Goal: Navigation & Orientation: Find specific page/section

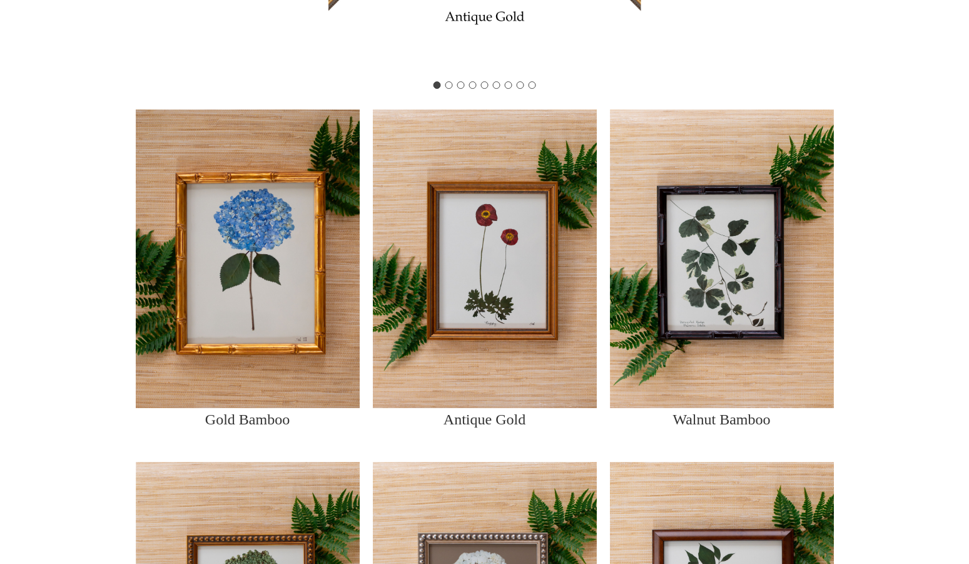
scroll to position [497, 0]
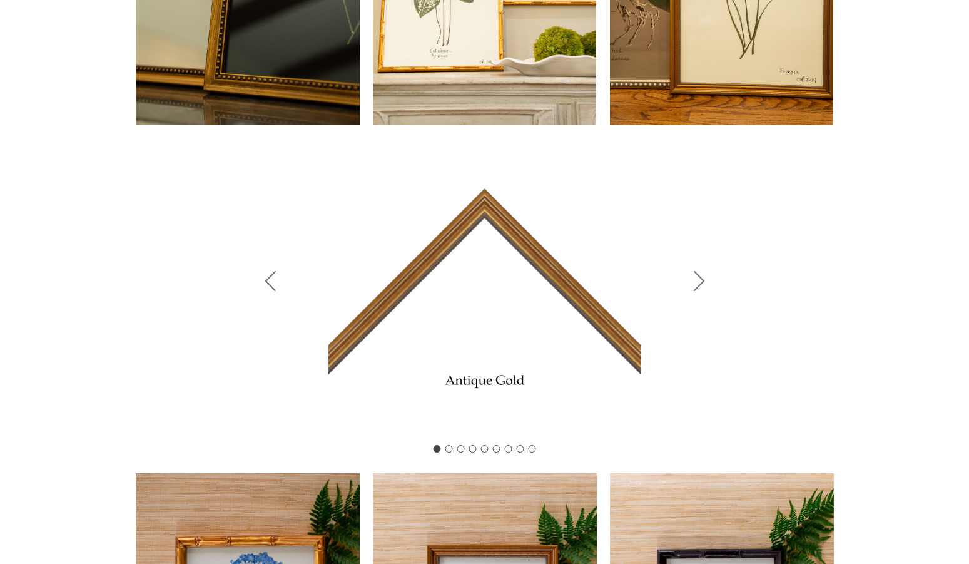
click at [708, 281] on button "Go to slide 2" at bounding box center [698, 281] width 33 height 105
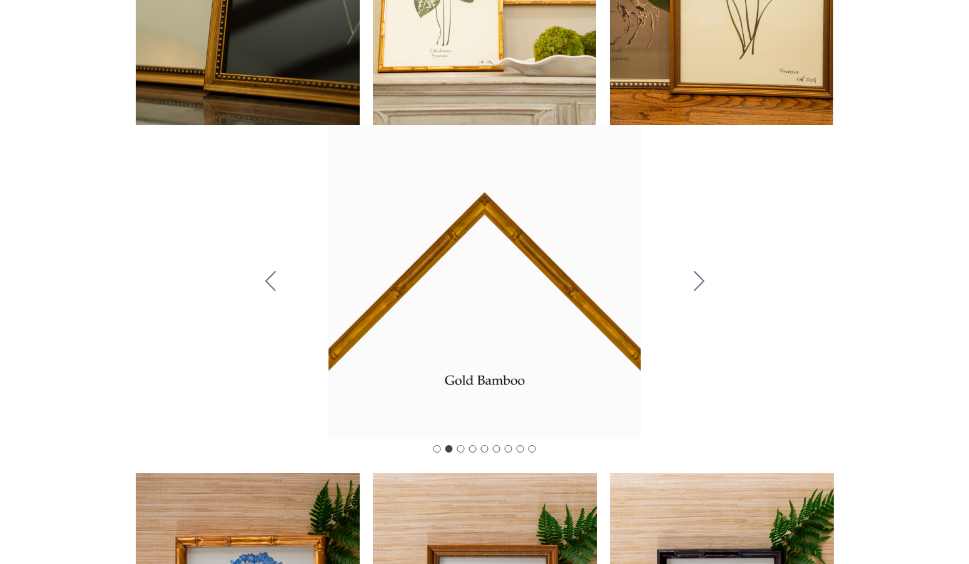
click at [706, 281] on button "Go to slide 3" at bounding box center [698, 281] width 33 height 105
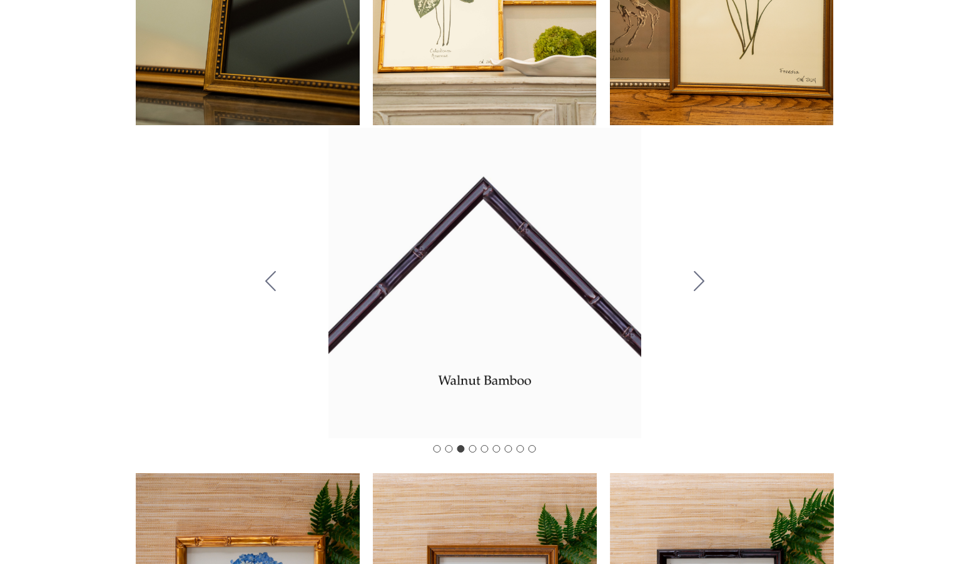
click at [706, 281] on button "Go to slide 4" at bounding box center [698, 281] width 33 height 105
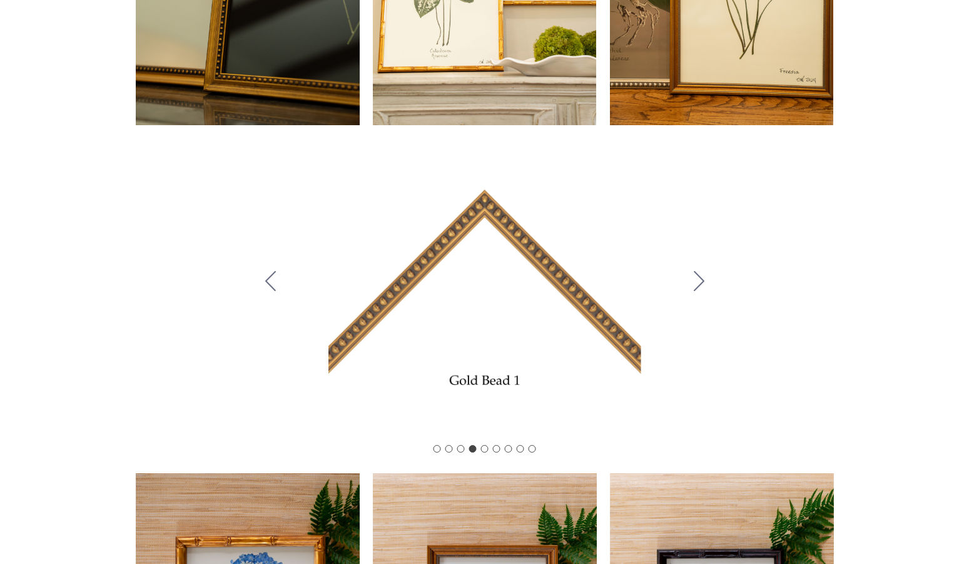
click at [706, 281] on button "Go to slide 5" at bounding box center [698, 281] width 33 height 105
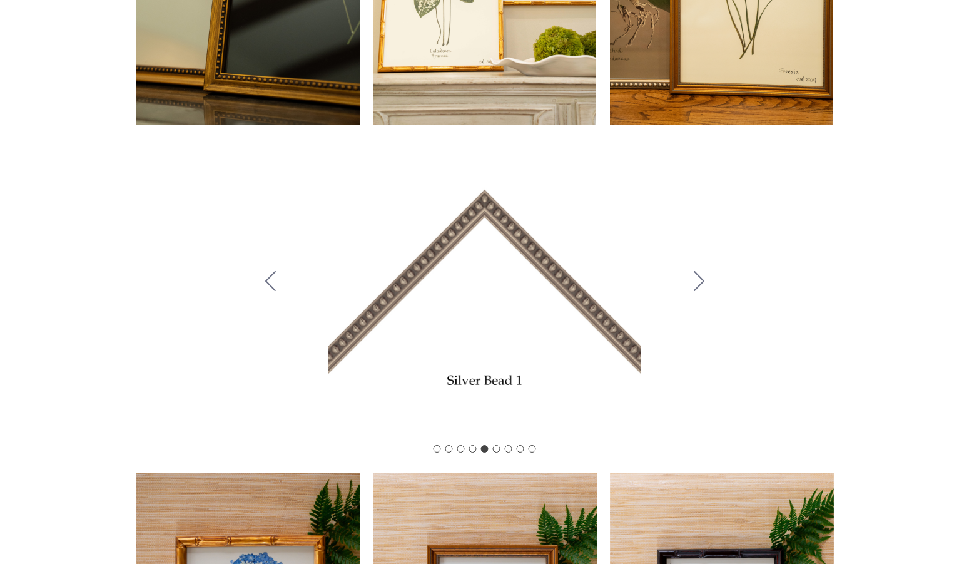
click at [706, 281] on button "Go to slide 6" at bounding box center [698, 281] width 33 height 105
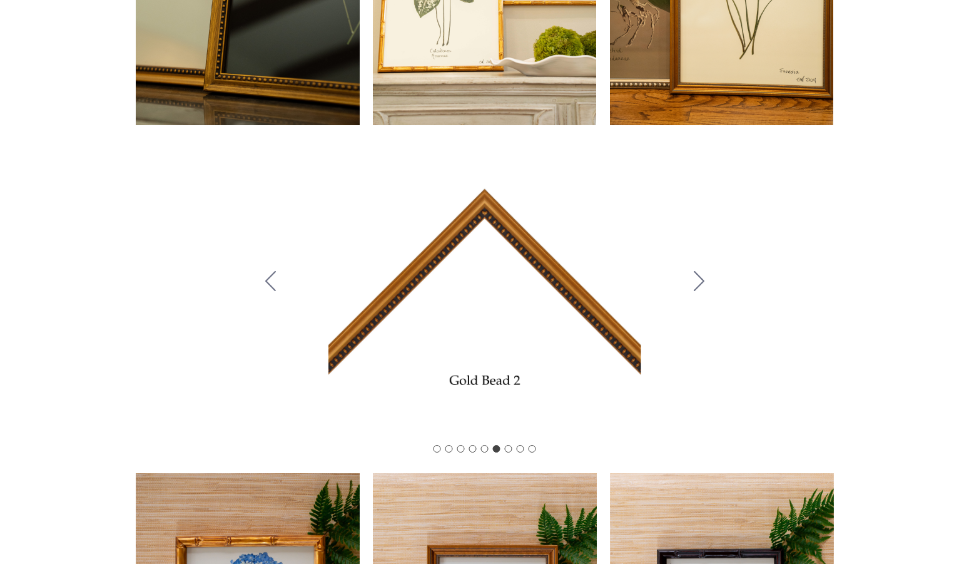
click at [706, 281] on button "Go to slide 7" at bounding box center [698, 281] width 33 height 105
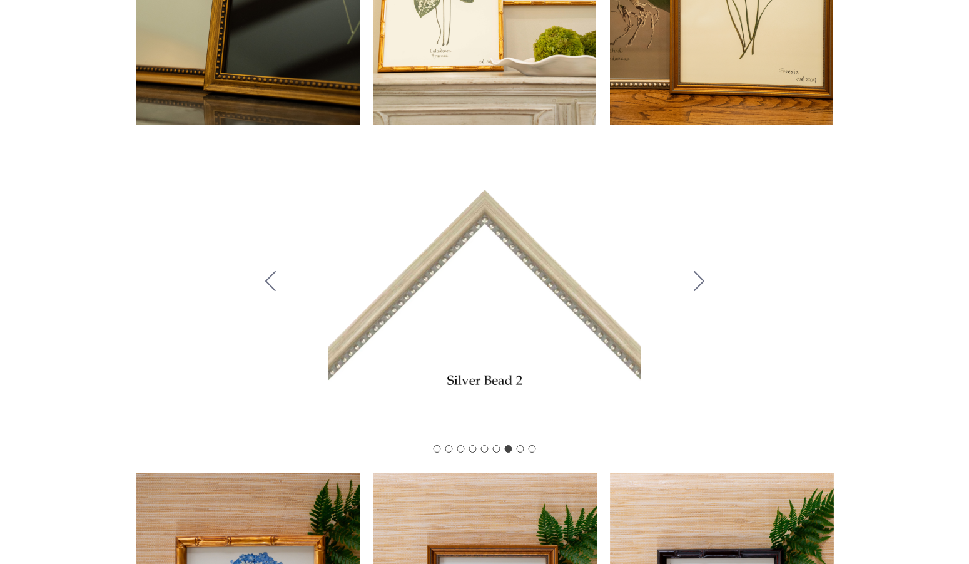
click at [706, 281] on button "Go to slide 8" at bounding box center [698, 281] width 33 height 105
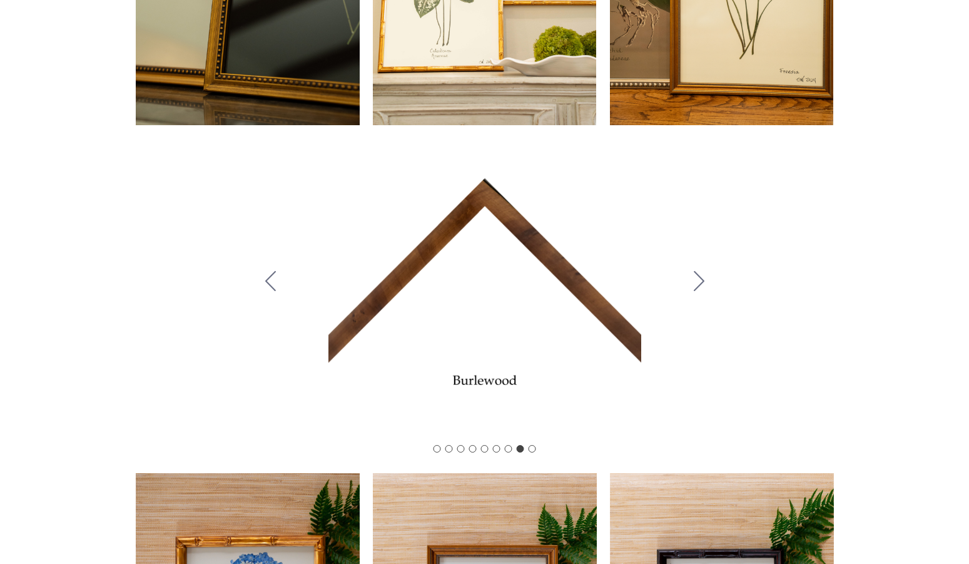
click at [706, 281] on button "Go to slide 9" at bounding box center [698, 281] width 33 height 105
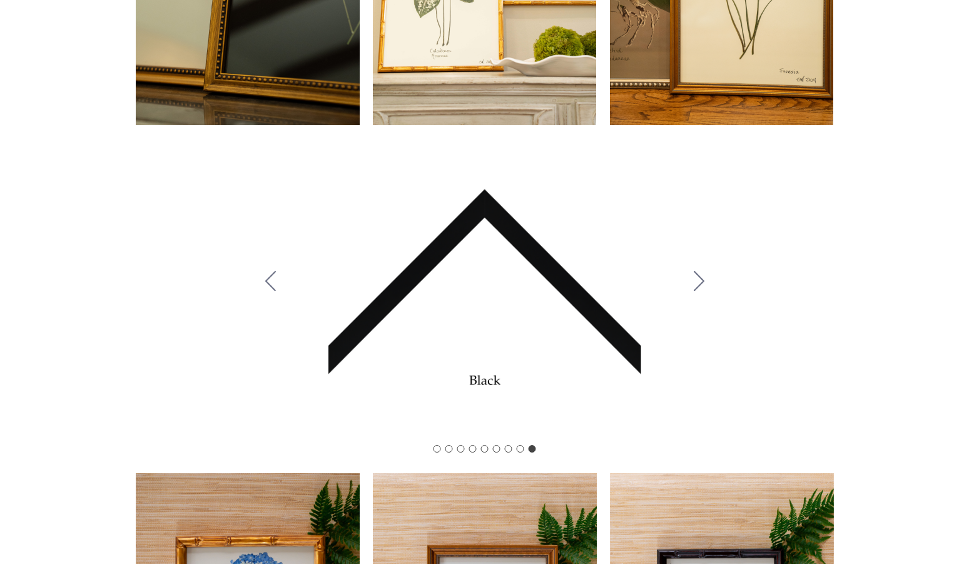
click at [706, 281] on button "Go to slide 1" at bounding box center [698, 281] width 33 height 105
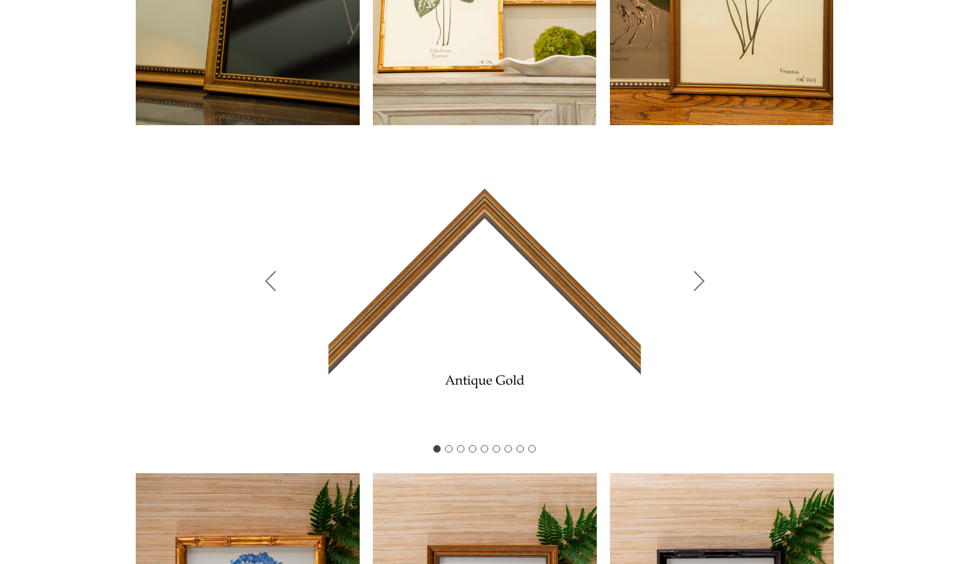
click at [706, 281] on button "Go to slide 2" at bounding box center [698, 281] width 33 height 105
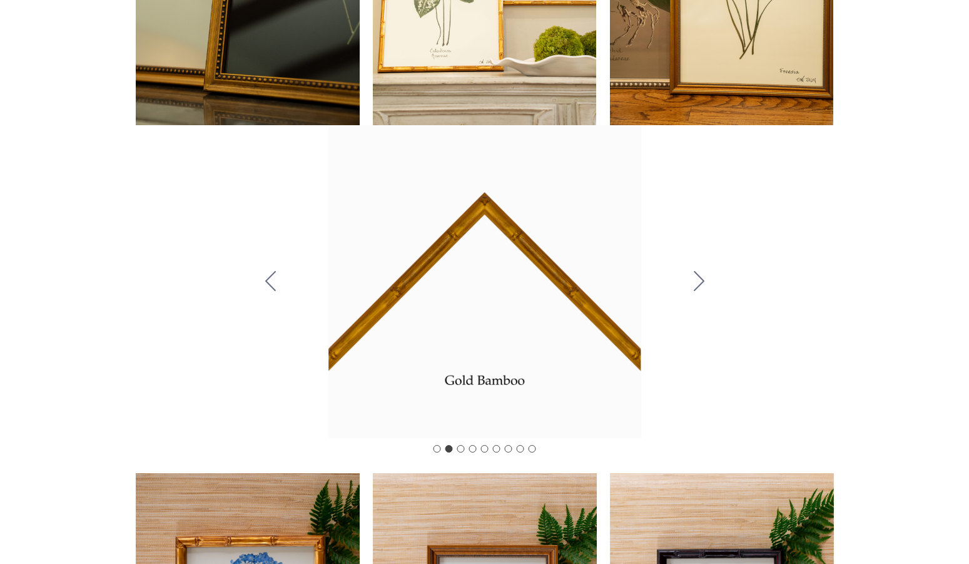
click at [689, 276] on button "Go to slide 3" at bounding box center [698, 281] width 33 height 105
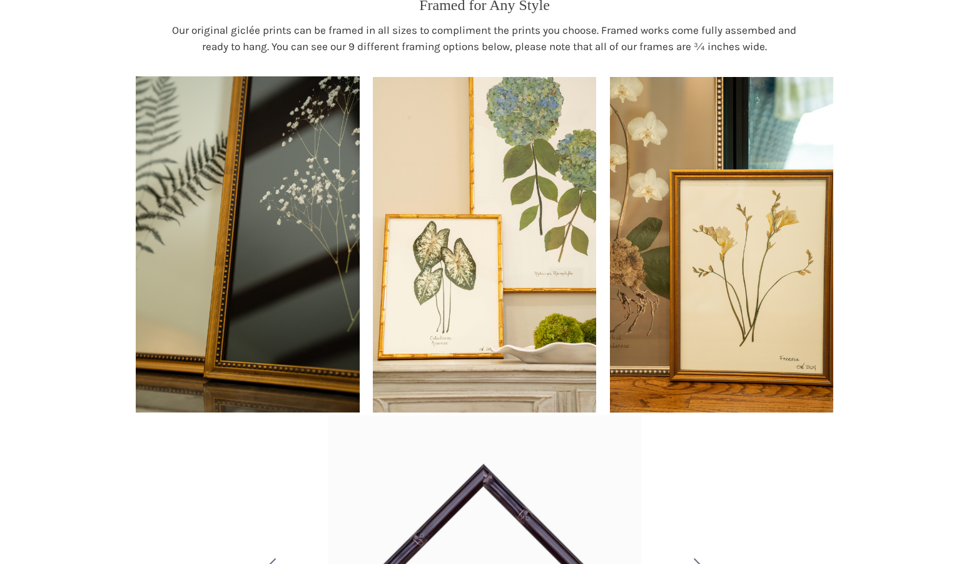
scroll to position [0, 0]
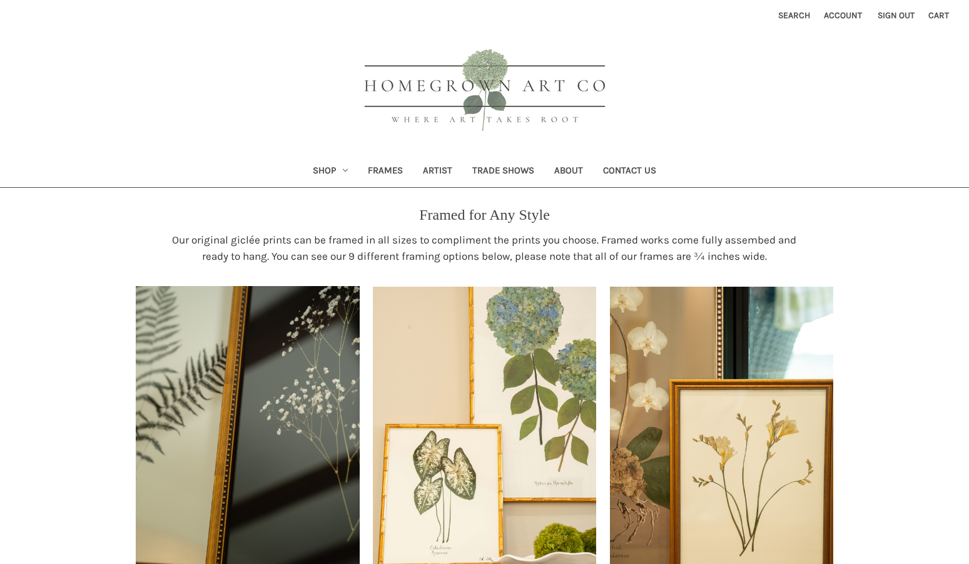
click at [322, 170] on link "Shop" at bounding box center [330, 171] width 55 height 31
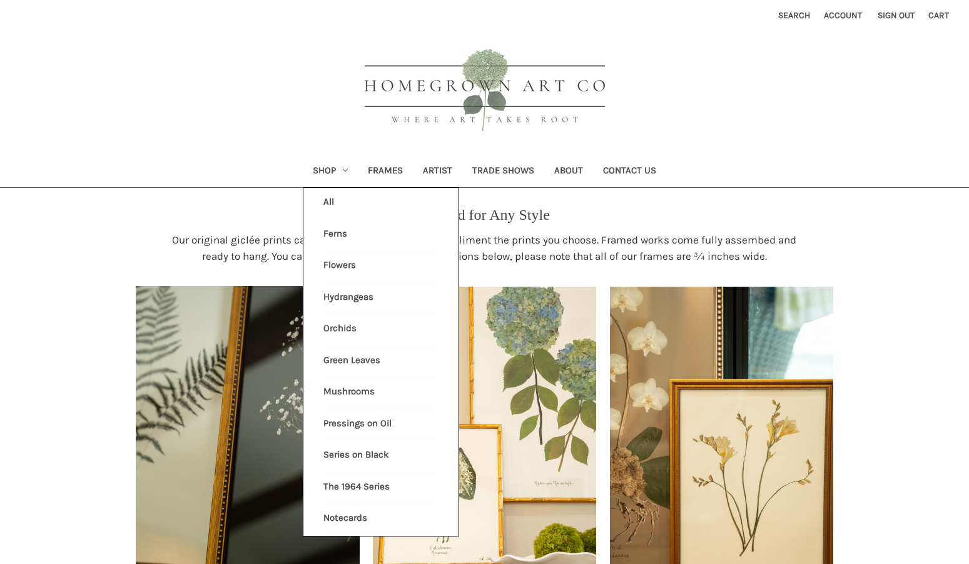
click at [336, 357] on link "Green Leaves" at bounding box center [381, 361] width 116 height 31
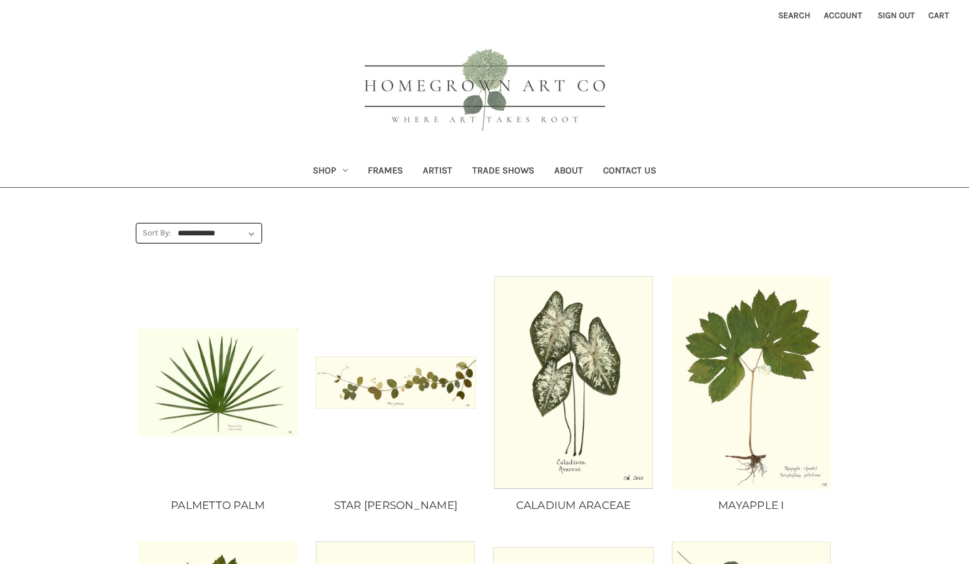
click at [320, 168] on link "Shop" at bounding box center [330, 171] width 55 height 31
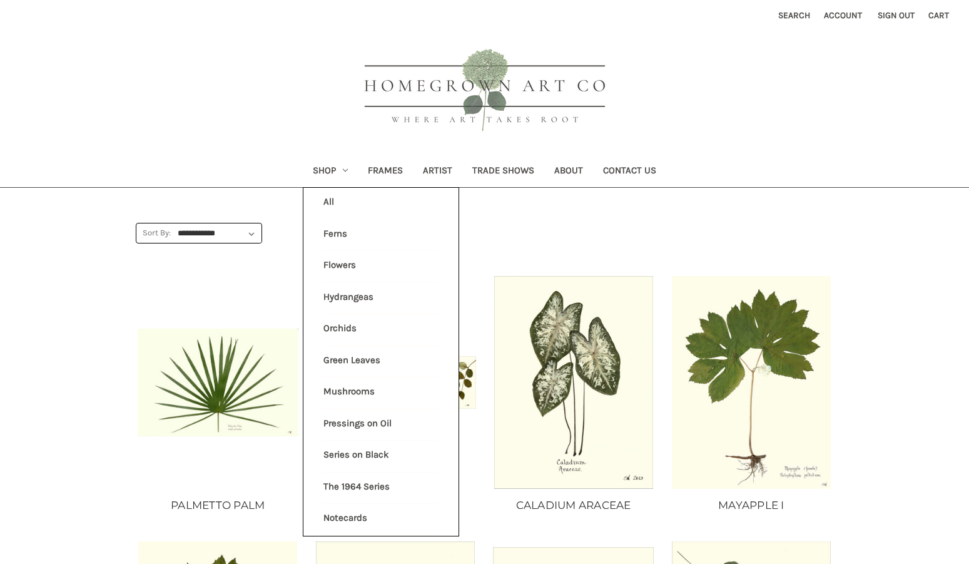
click at [330, 235] on link "Ferns" at bounding box center [381, 235] width 116 height 31
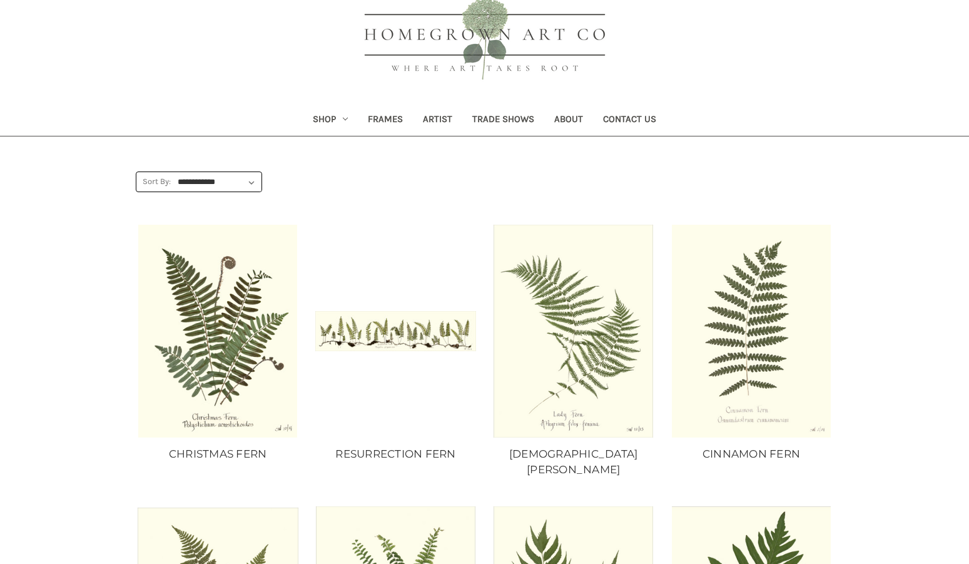
scroll to position [77, 0]
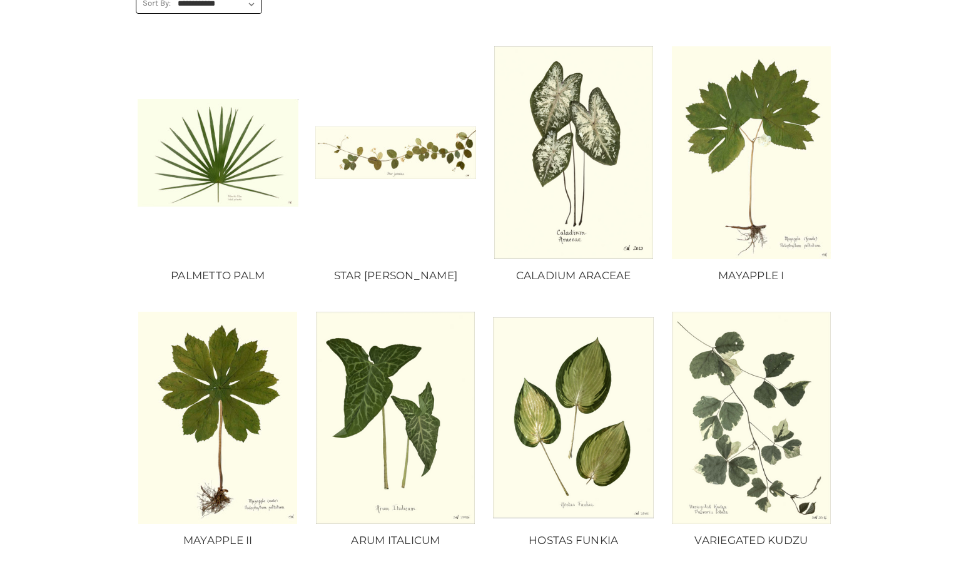
scroll to position [407, 0]
